Goal: Navigation & Orientation: Find specific page/section

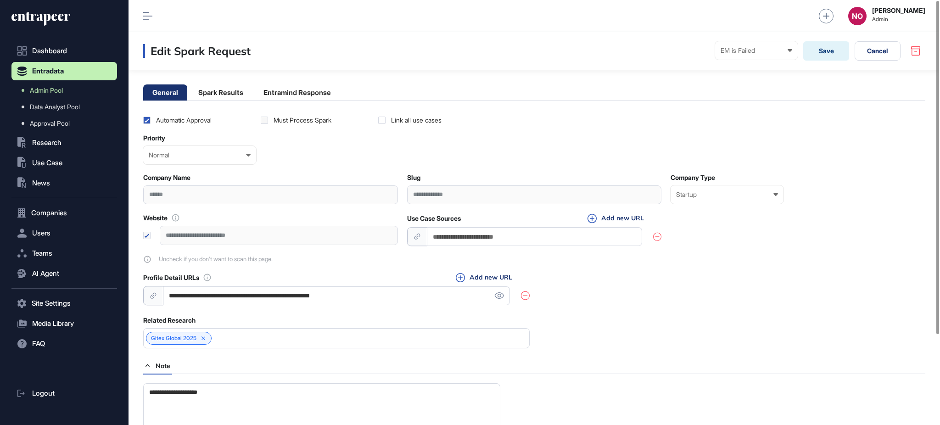
scroll to position [0, 0]
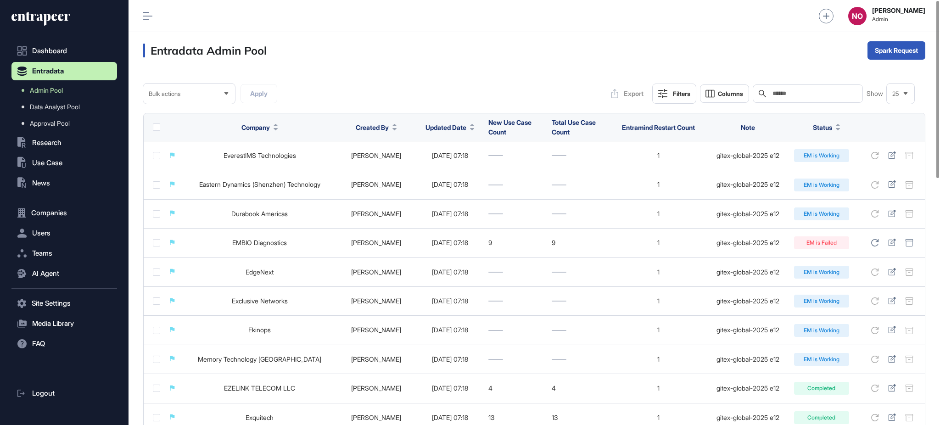
scroll to position [0, 0]
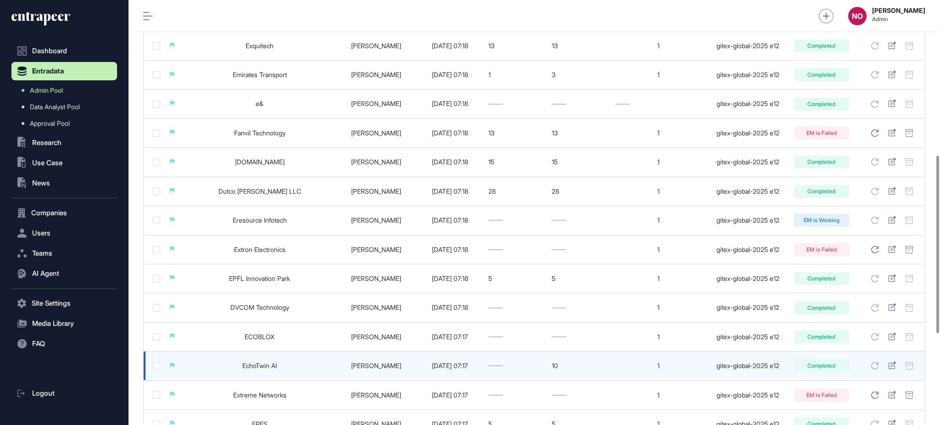
scroll to position [591, 0]
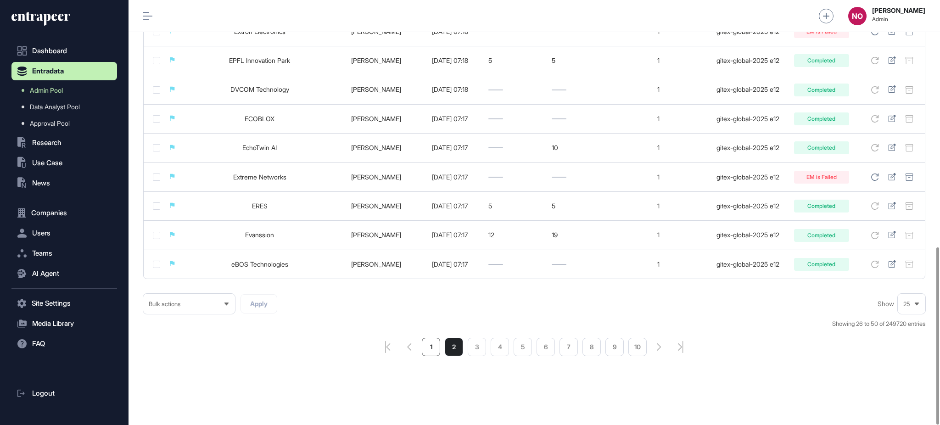
click at [428, 340] on li "1" at bounding box center [431, 347] width 18 height 18
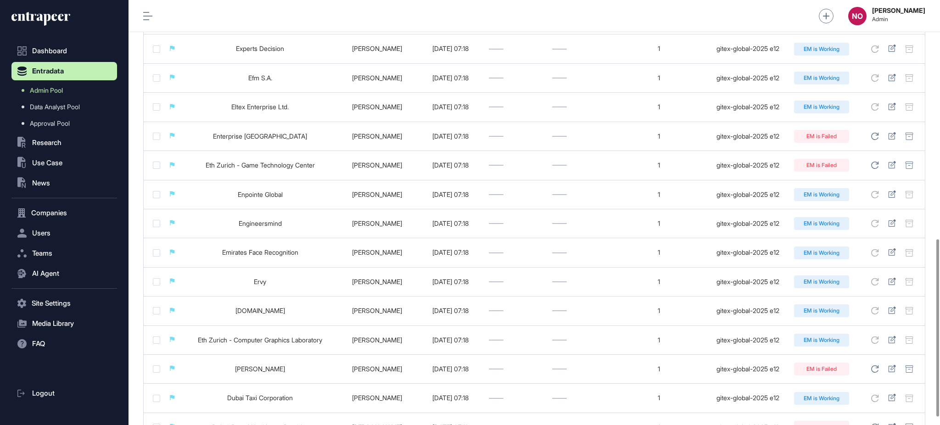
scroll to position [591, 0]
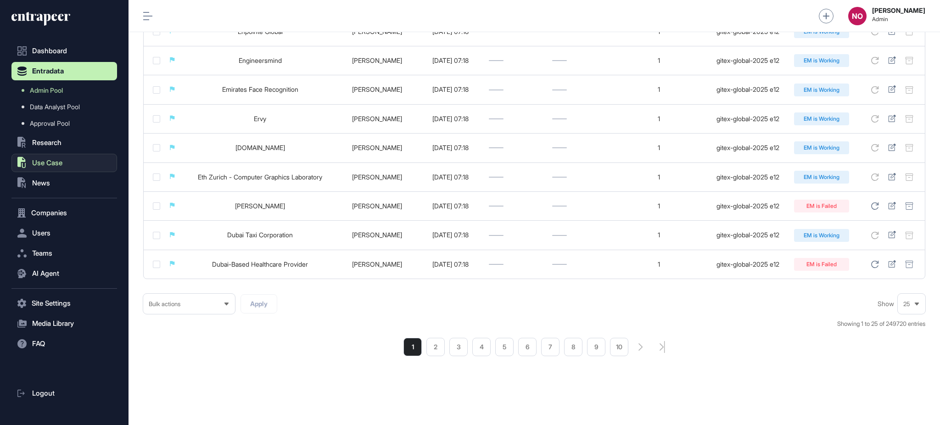
click at [52, 161] on span "Use Case" at bounding box center [47, 162] width 30 height 7
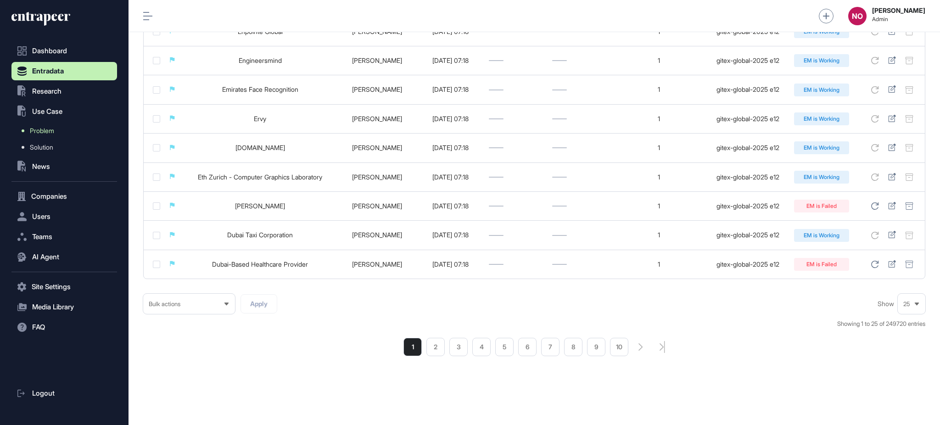
click at [63, 125] on link "Problem" at bounding box center [66, 131] width 101 height 17
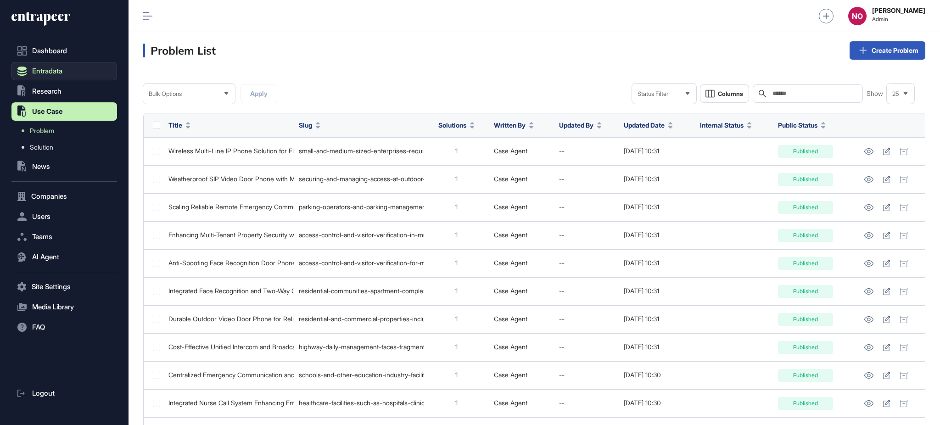
click at [62, 65] on button "Entradata" at bounding box center [64, 71] width 106 height 18
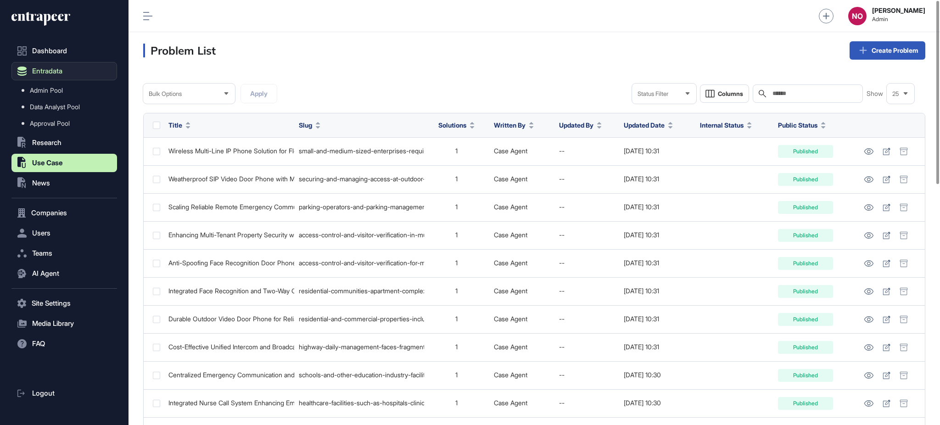
click at [46, 65] on button "Entradata" at bounding box center [64, 71] width 106 height 18
click at [47, 93] on span "Admin Pool" at bounding box center [46, 90] width 33 height 7
